Goal: Use online tool/utility: Utilize a website feature to perform a specific function

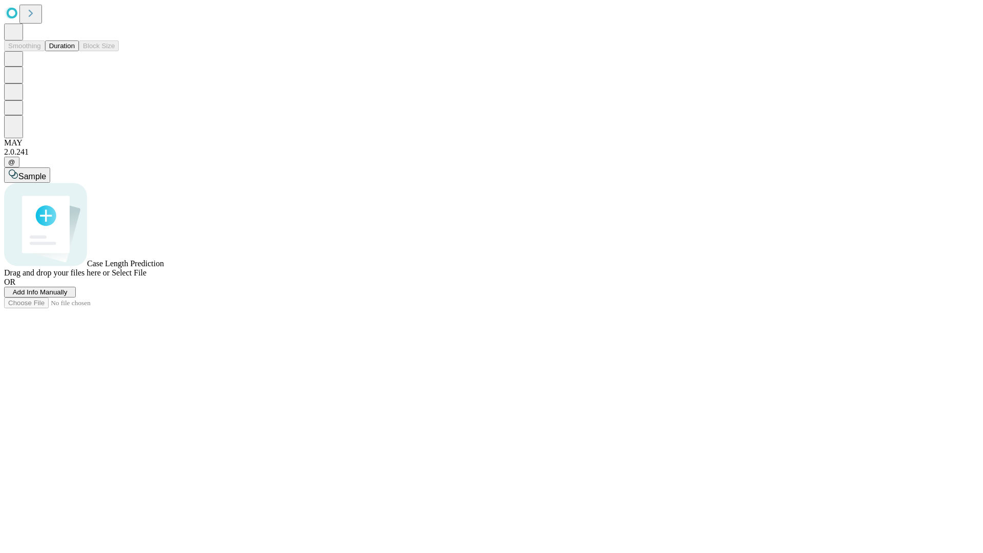
click at [75, 51] on button "Duration" at bounding box center [62, 45] width 34 height 11
click at [68, 296] on span "Add Info Manually" at bounding box center [40, 292] width 55 height 8
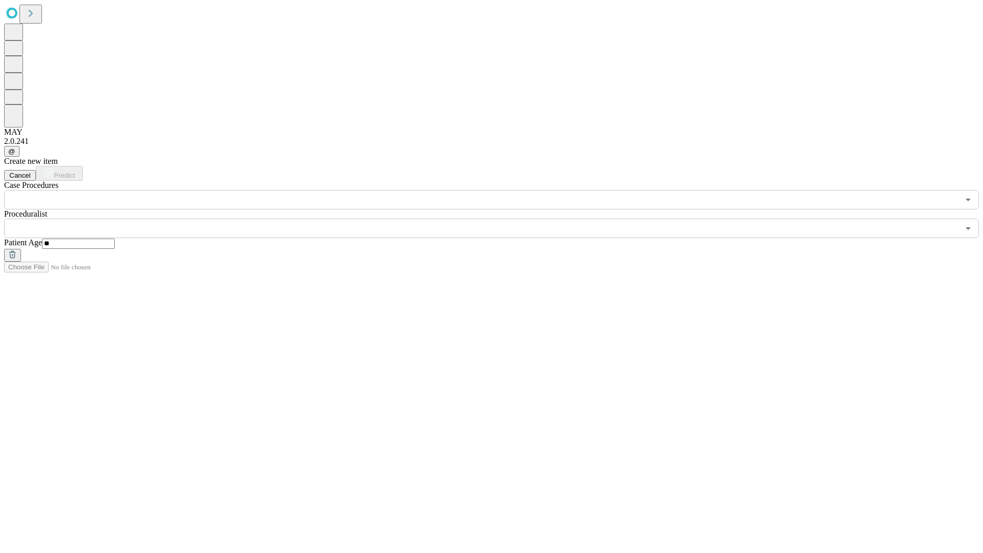
type input "**"
click at [499, 219] on input "text" at bounding box center [481, 228] width 955 height 19
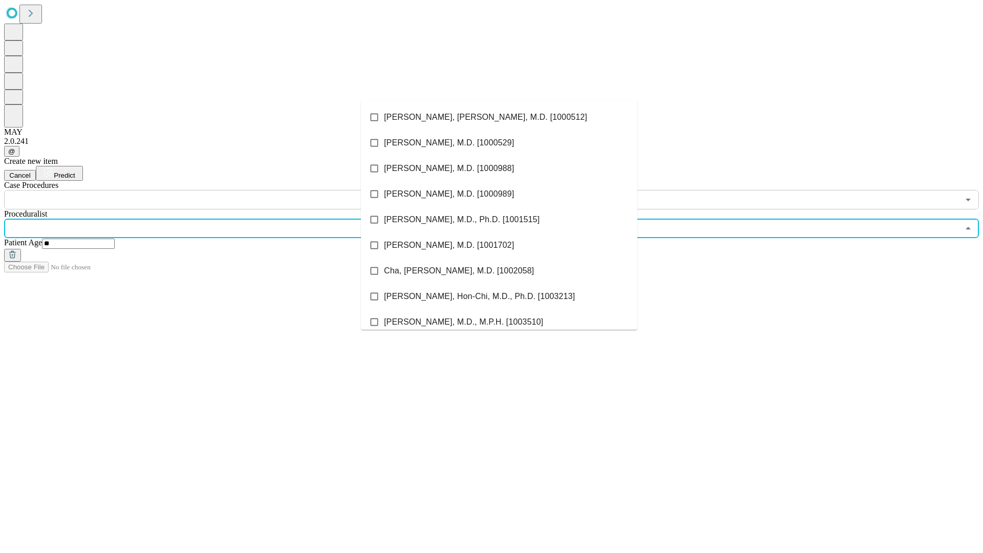
click at [499, 117] on li "[PERSON_NAME], [PERSON_NAME], M.D. [1000512]" at bounding box center [499, 117] width 277 height 26
click at [215, 190] on input "text" at bounding box center [481, 199] width 955 height 19
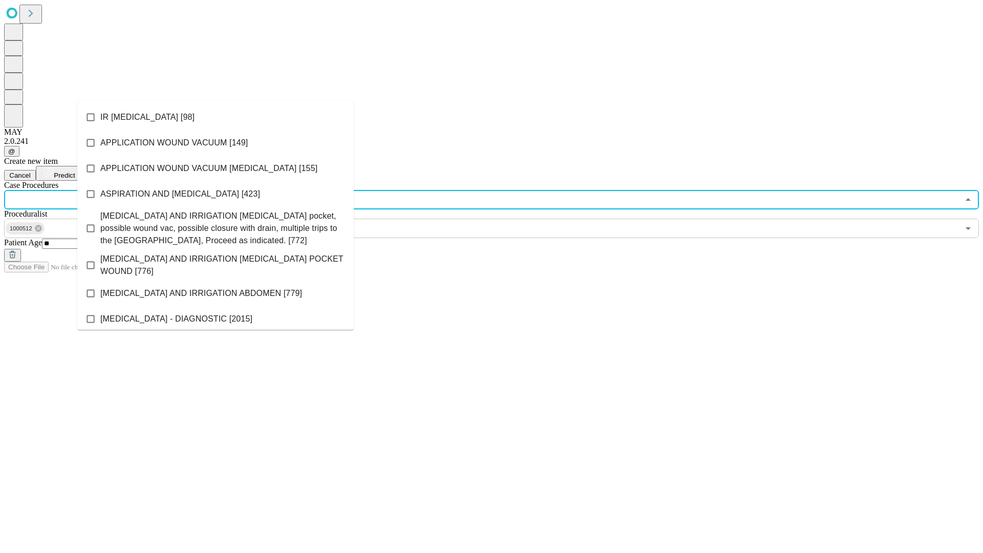
click at [216, 117] on li "IR [MEDICAL_DATA] [98]" at bounding box center [215, 117] width 277 height 26
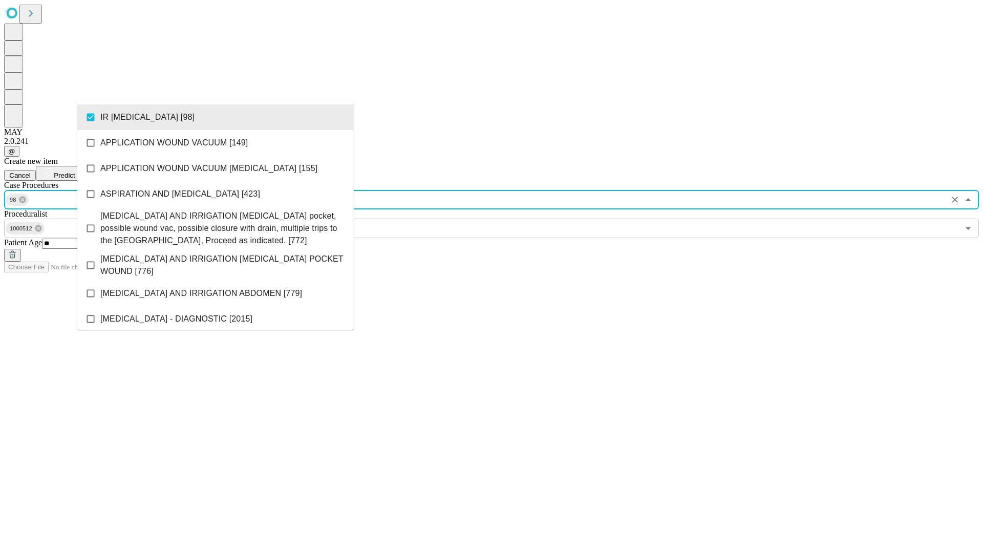
click at [75, 172] on span "Predict" at bounding box center [64, 176] width 21 height 8
